Goal: Find specific page/section: Find specific page/section

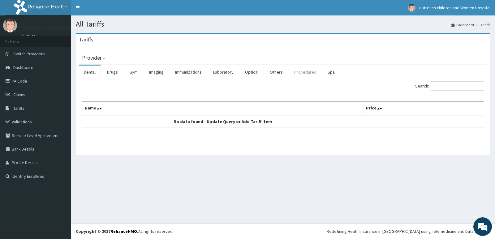
click at [301, 75] on link "Procedures" at bounding box center [305, 72] width 32 height 13
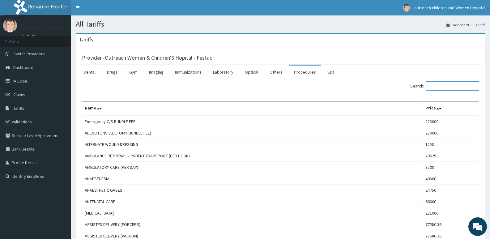
click at [443, 84] on input "Search:" at bounding box center [452, 85] width 53 height 9
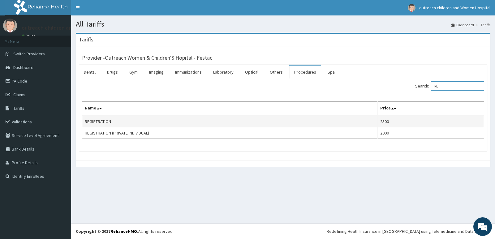
type input "R"
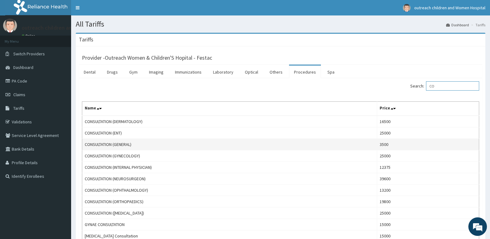
type input "C"
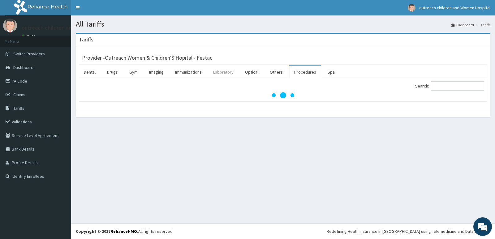
click at [214, 72] on link "Laboratory" at bounding box center [223, 72] width 30 height 13
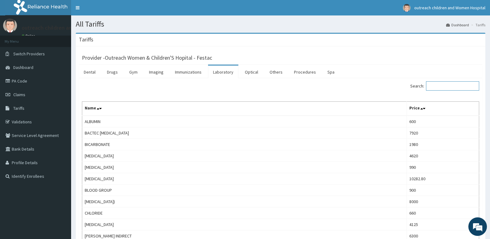
click at [455, 91] on input "Search:" at bounding box center [452, 85] width 53 height 9
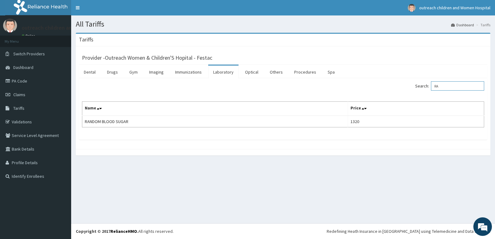
type input "R"
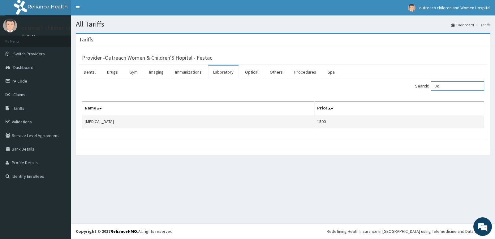
type input "U"
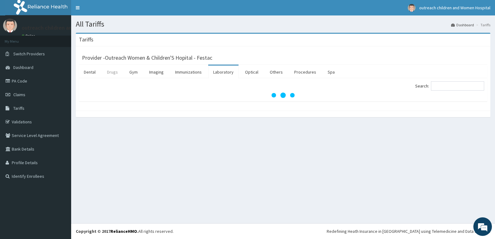
click at [114, 77] on link "Drugs" at bounding box center [112, 72] width 21 height 13
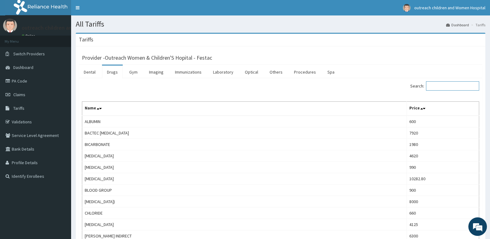
click at [459, 89] on input "Search:" at bounding box center [452, 85] width 53 height 9
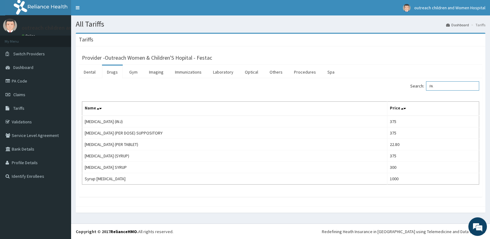
type input "P"
type input "C"
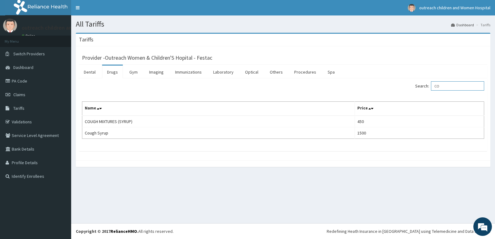
type input "C"
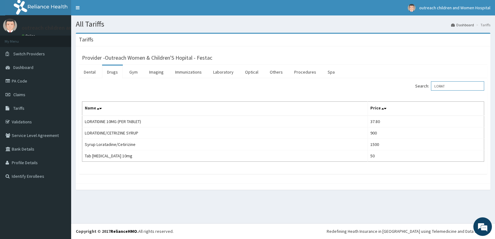
type input "LORAT"
